Goal: Task Accomplishment & Management: Complete application form

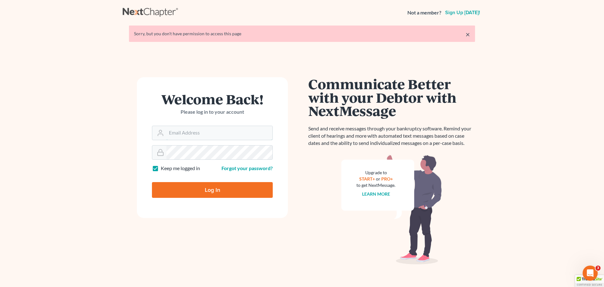
drag, startPoint x: 178, startPoint y: 132, endPoint x: 192, endPoint y: 144, distance: 18.5
click at [181, 134] on input "Email Address" at bounding box center [219, 133] width 106 height 14
type input "[PERSON_NAME][EMAIL_ADDRESS][DOMAIN_NAME]"
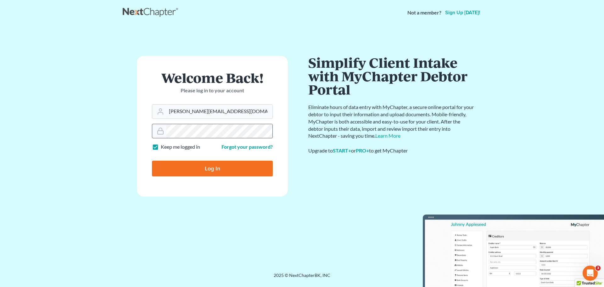
click at [152, 160] on input "Log In" at bounding box center [212, 168] width 121 height 16
type input "Thinking..."
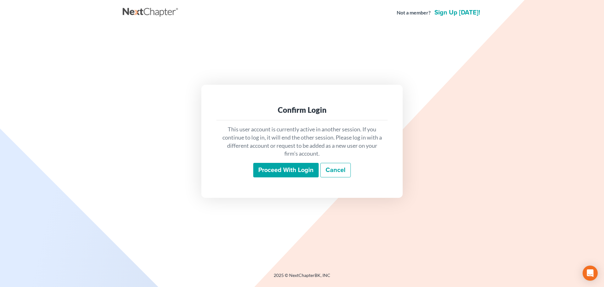
click at [276, 163] on input "Proceed with login" at bounding box center [285, 170] width 65 height 14
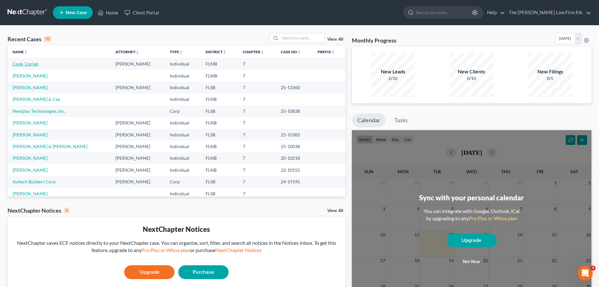
click at [30, 64] on link "Cook, Corian" at bounding box center [26, 63] width 26 height 5
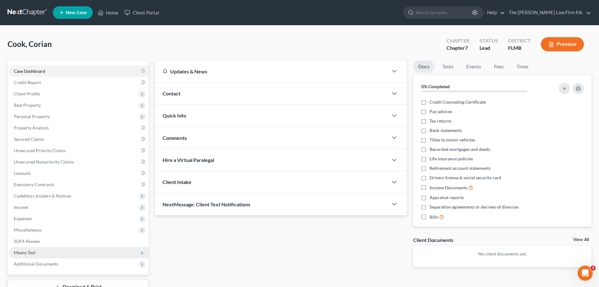
click at [40, 251] on span "Means Test" at bounding box center [79, 252] width 140 height 11
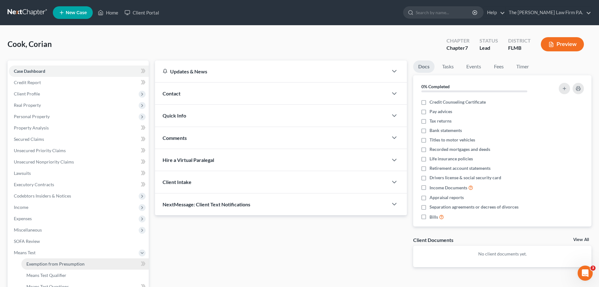
click at [51, 264] on span "Exemption from Presumption" at bounding box center [55, 263] width 58 height 5
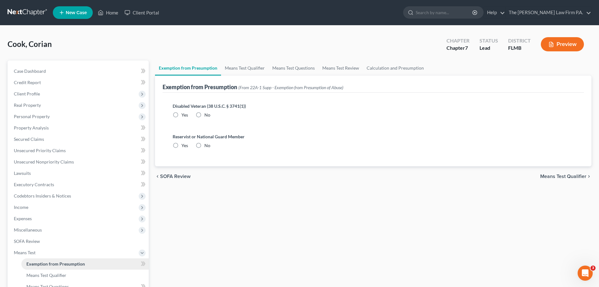
radio input "true"
click at [248, 70] on link "Means Test Qualifier" at bounding box center [245, 67] width 48 height 15
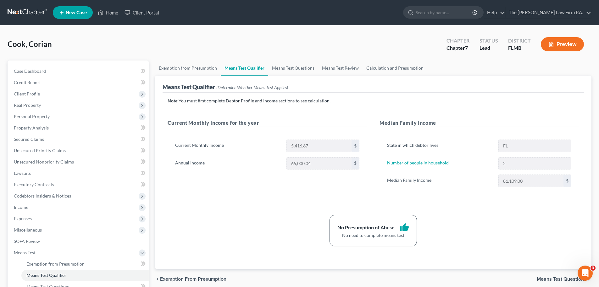
click at [428, 165] on link "Number of people in household" at bounding box center [418, 162] width 62 height 5
select select "0"
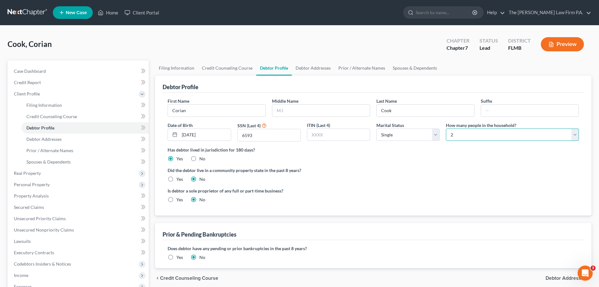
click at [464, 139] on select "Select 1 2 3 4 5 6 7 8 9 10 11 12 13 14 15 16 17 18 19 20" at bounding box center [512, 134] width 133 height 13
select select "0"
click at [446, 128] on select "Select 1 2 3 4 5 6 7 8 9 10 11 12 13 14 15 16 17 18 19 20" at bounding box center [512, 134] width 133 height 13
click at [458, 191] on div "Is debtor a sole proprietor of any full or part-time business? Yes No" at bounding box center [374, 197] width 418 height 20
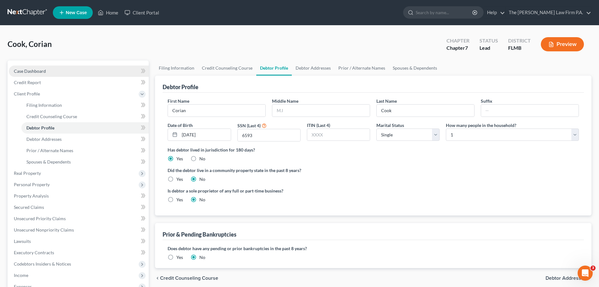
click at [46, 71] on link "Case Dashboard" at bounding box center [79, 70] width 140 height 11
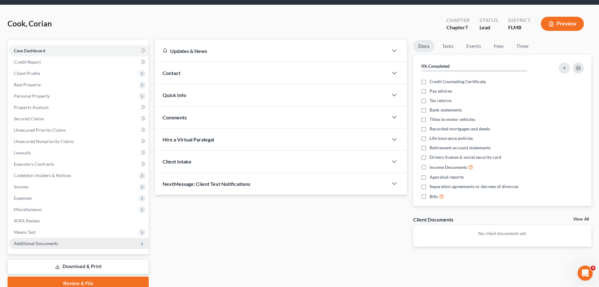
scroll to position [31, 0]
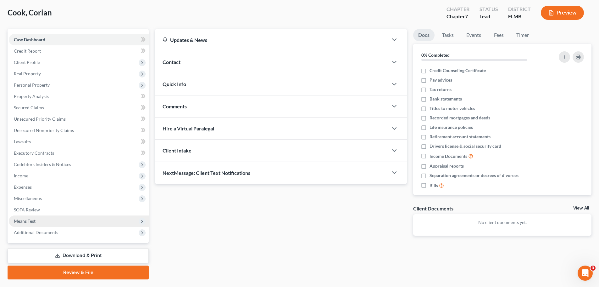
click at [33, 222] on span "Means Test" at bounding box center [25, 220] width 22 height 5
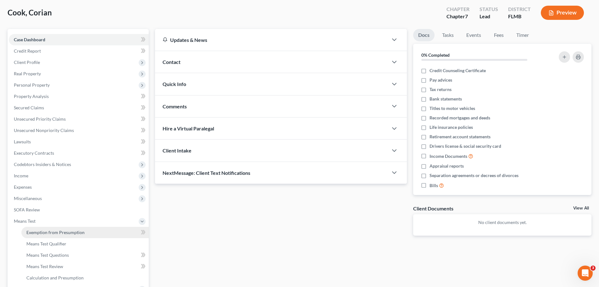
click at [60, 233] on span "Exemption from Presumption" at bounding box center [55, 231] width 58 height 5
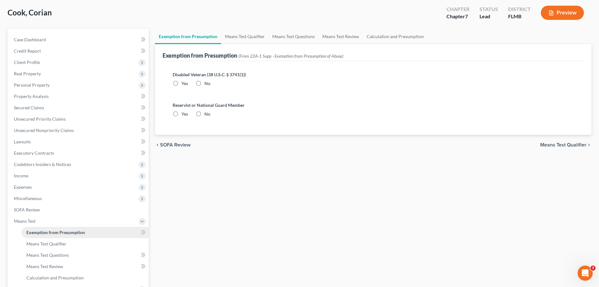
radio input "true"
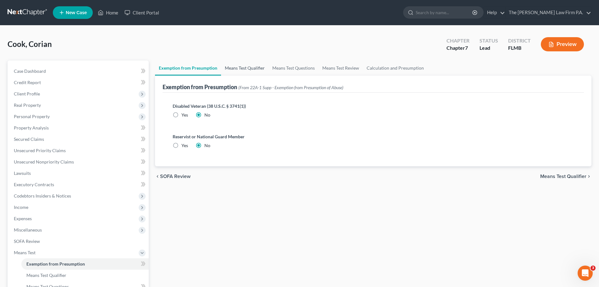
click at [238, 64] on link "Means Test Qualifier" at bounding box center [245, 67] width 48 height 15
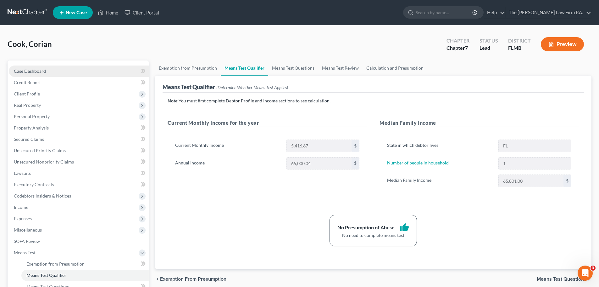
click at [49, 74] on link "Case Dashboard" at bounding box center [79, 70] width 140 height 11
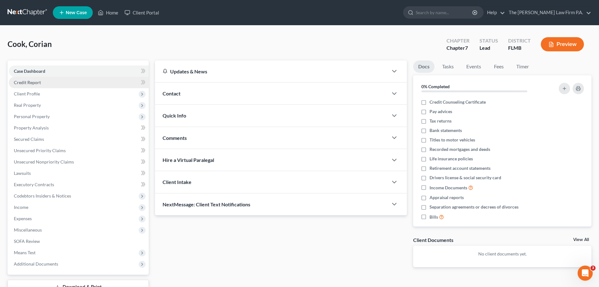
click at [80, 79] on link "Credit Report" at bounding box center [79, 82] width 140 height 11
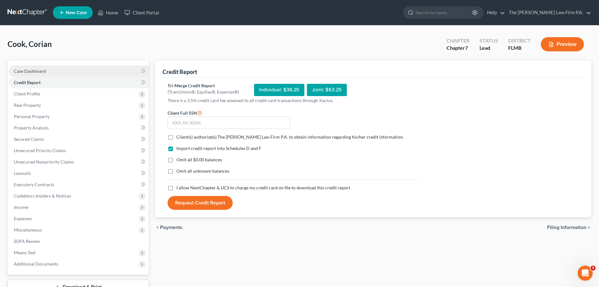
click at [32, 74] on link "Case Dashboard" at bounding box center [79, 70] width 140 height 11
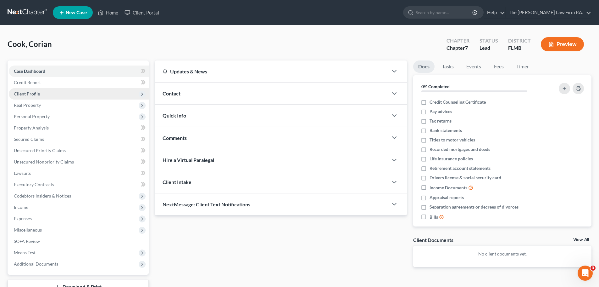
click at [84, 98] on span "Client Profile" at bounding box center [79, 93] width 140 height 11
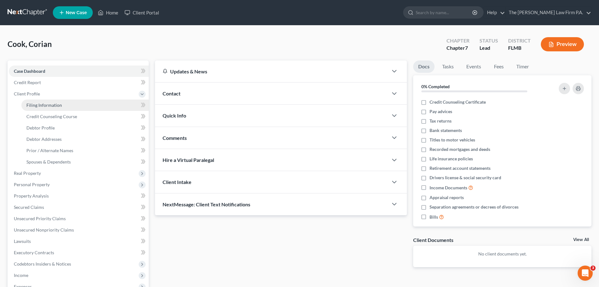
click at [91, 104] on link "Filing Information" at bounding box center [84, 104] width 127 height 11
select select "1"
select select "0"
select select "9"
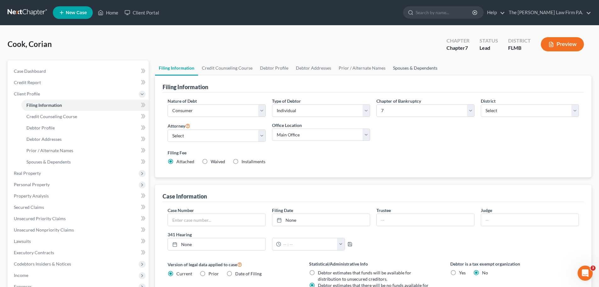
click at [416, 68] on link "Spouses & Dependents" at bounding box center [415, 67] width 52 height 15
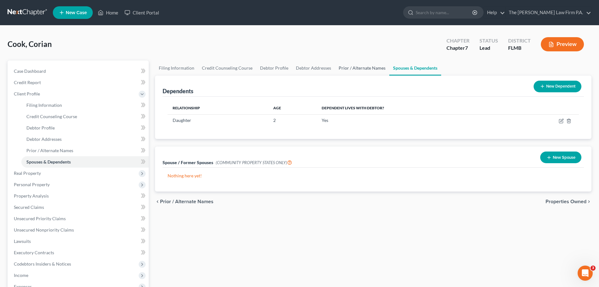
click at [375, 71] on link "Prior / Alternate Names" at bounding box center [362, 67] width 54 height 15
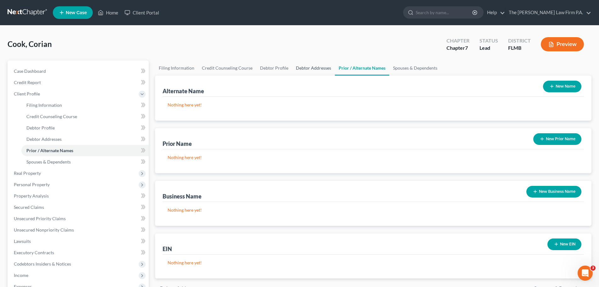
click at [329, 70] on link "Debtor Addresses" at bounding box center [313, 67] width 43 height 15
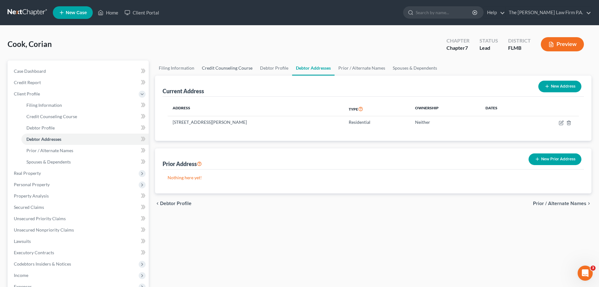
click at [248, 64] on link "Credit Counseling Course" at bounding box center [227, 67] width 58 height 15
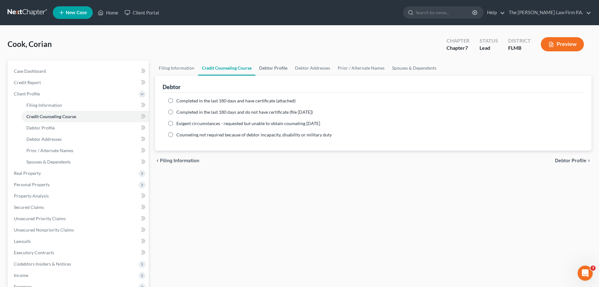
click at [278, 73] on link "Debtor Profile" at bounding box center [273, 67] width 36 height 15
select select "0"
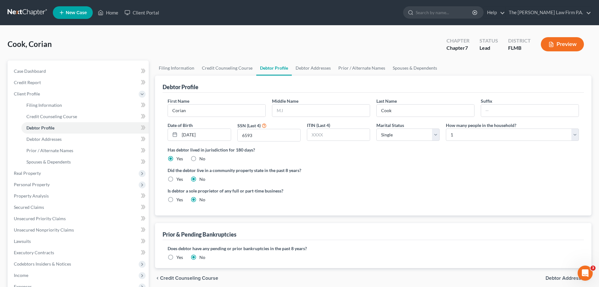
click at [479, 142] on div "First Name [PERSON_NAME] Middle Name Last Name Cook Suffix Date of Birth [DEMOG…" at bounding box center [374, 122] width 418 height 49
drag, startPoint x: 468, startPoint y: 138, endPoint x: 466, endPoint y: 144, distance: 6.2
click at [468, 139] on select "Select 1 2 3 4 5 6 7 8 9 10 11 12 13 14 15 16 17 18 19 20" at bounding box center [512, 134] width 133 height 13
select select "1"
click at [446, 128] on select "Select 1 2 3 4 5 6 7 8 9 10 11 12 13 14 15 16 17 18 19 20" at bounding box center [512, 134] width 133 height 13
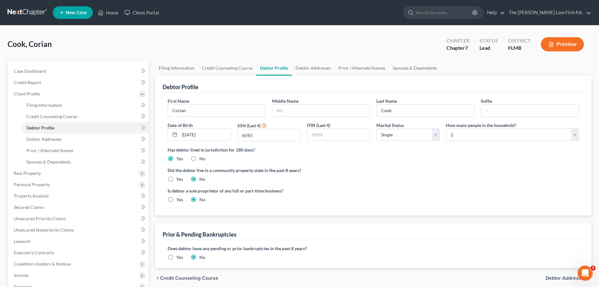
click at [321, 46] on div "Cook, Corian Upgraded Chapter Chapter 7 Status Lead District [GEOGRAPHIC_DATA] …" at bounding box center [300, 46] width 584 height 27
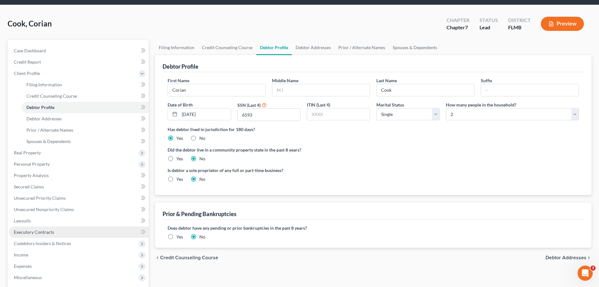
scroll to position [31, 0]
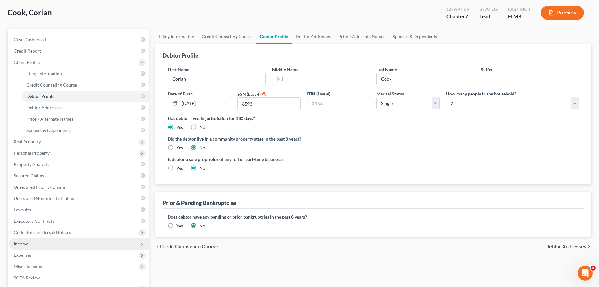
click at [41, 243] on span "Income" at bounding box center [79, 243] width 140 height 11
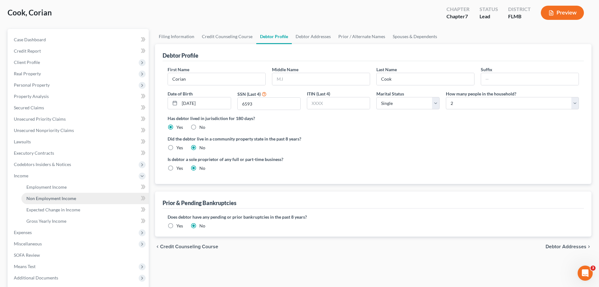
click at [68, 194] on link "Non Employment Income" at bounding box center [84, 198] width 127 height 11
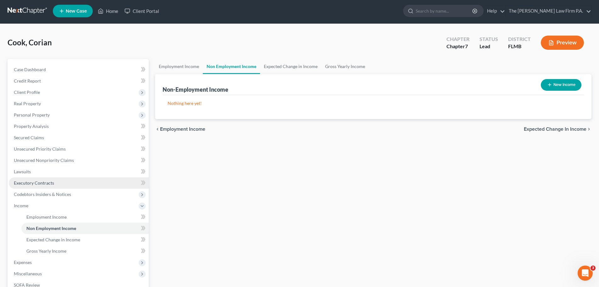
click at [69, 188] on ul "Case Dashboard Payments Invoices Payments Payments Credit Report Client Profile" at bounding box center [79, 188] width 140 height 249
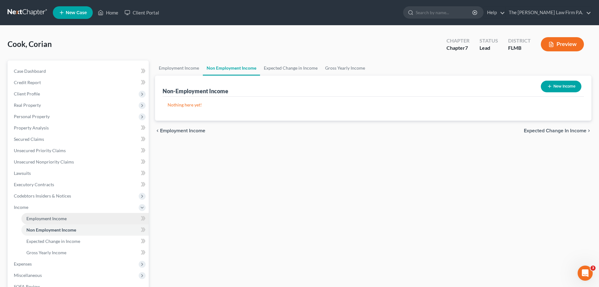
click at [65, 221] on link "Employment Income" at bounding box center [84, 218] width 127 height 11
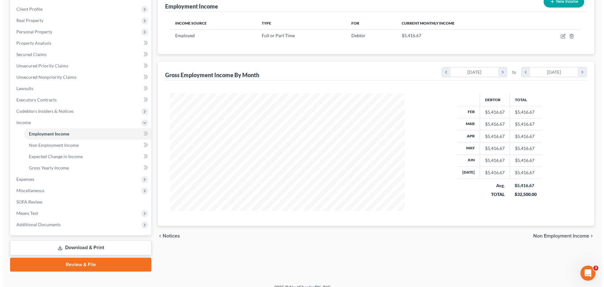
scroll to position [93, 0]
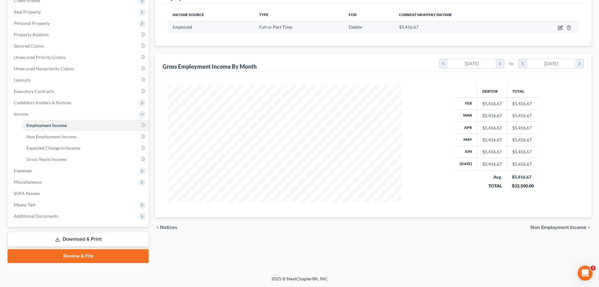
click at [561, 27] on icon "button" at bounding box center [560, 27] width 5 height 5
select select "0"
select select "2"
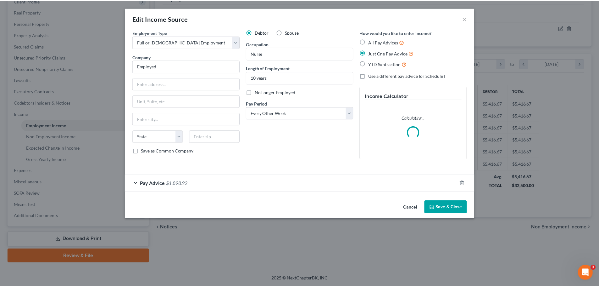
scroll to position [118, 249]
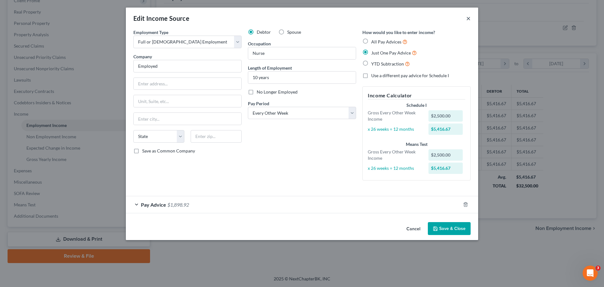
click at [466, 18] on button "×" at bounding box center [468, 18] width 4 height 8
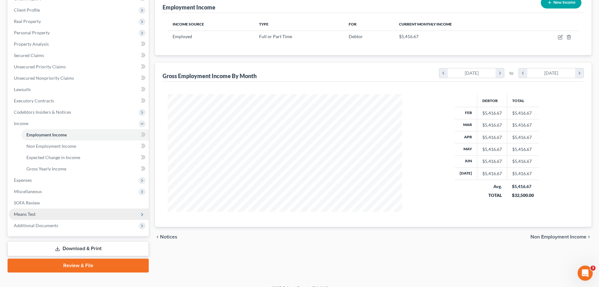
scroll to position [93, 0]
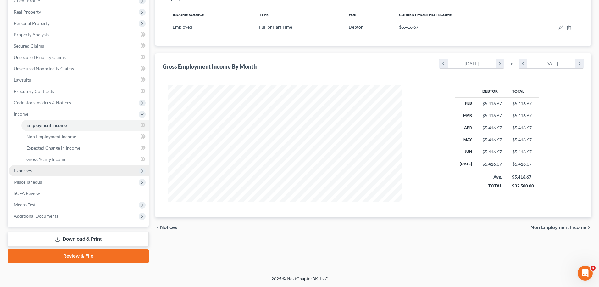
click at [24, 170] on span "Expenses" at bounding box center [23, 170] width 18 height 5
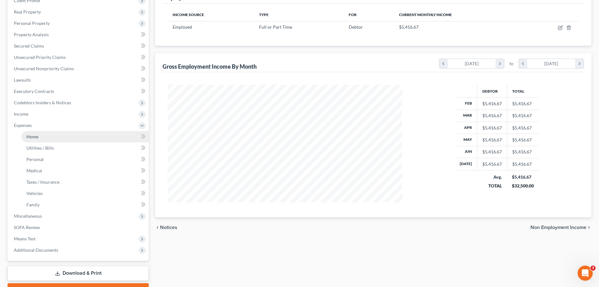
click at [57, 137] on link "Home" at bounding box center [84, 136] width 127 height 11
